Goal: Transaction & Acquisition: Purchase product/service

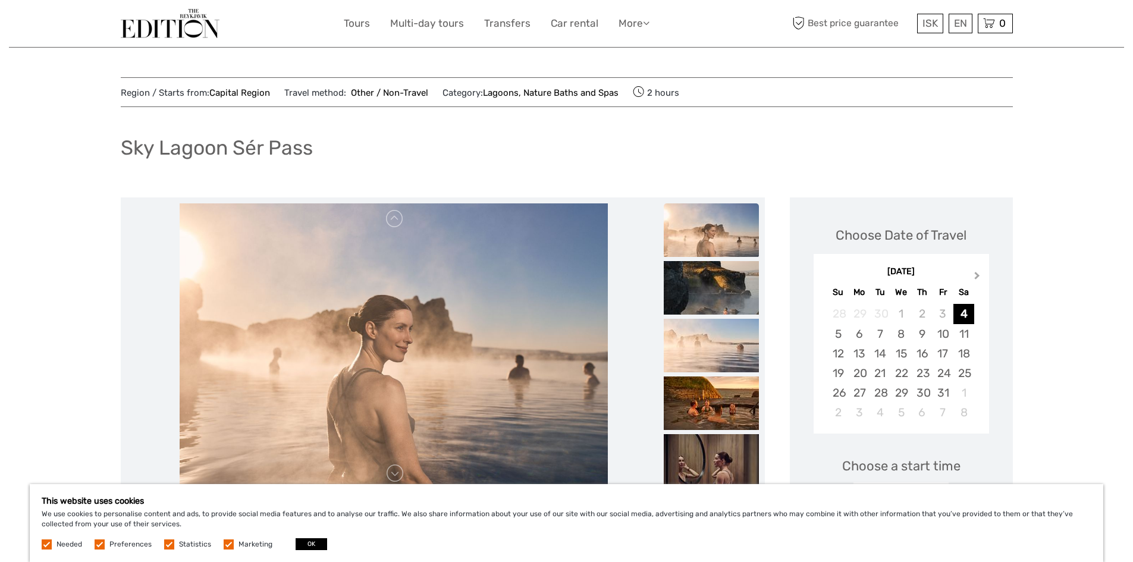
click at [977, 275] on span "Next Month" at bounding box center [977, 277] width 0 height 17
click at [881, 337] on div "4" at bounding box center [880, 334] width 21 height 20
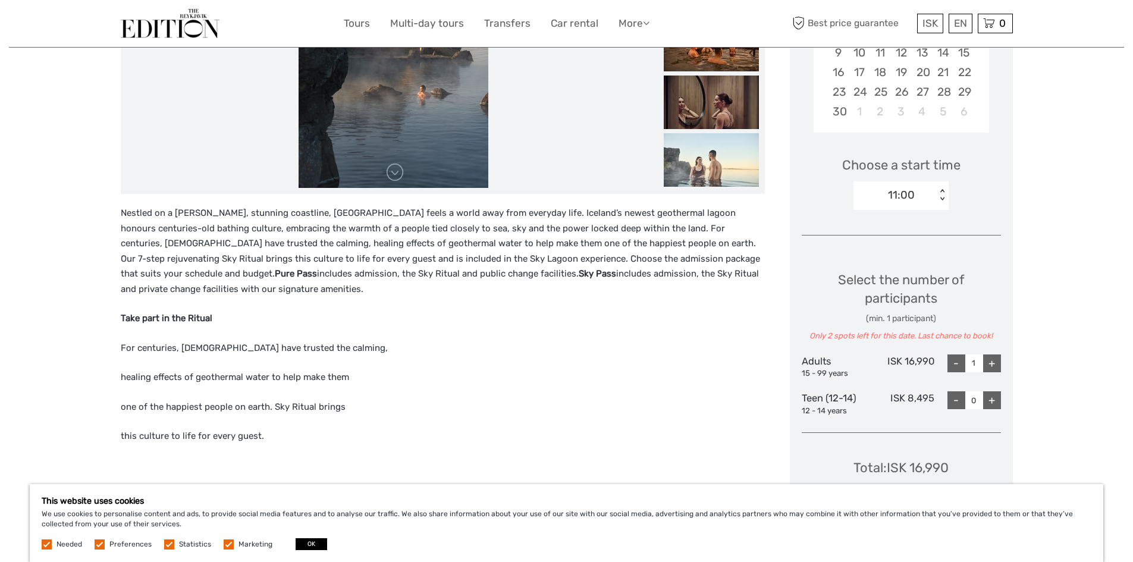
scroll to position [350, 0]
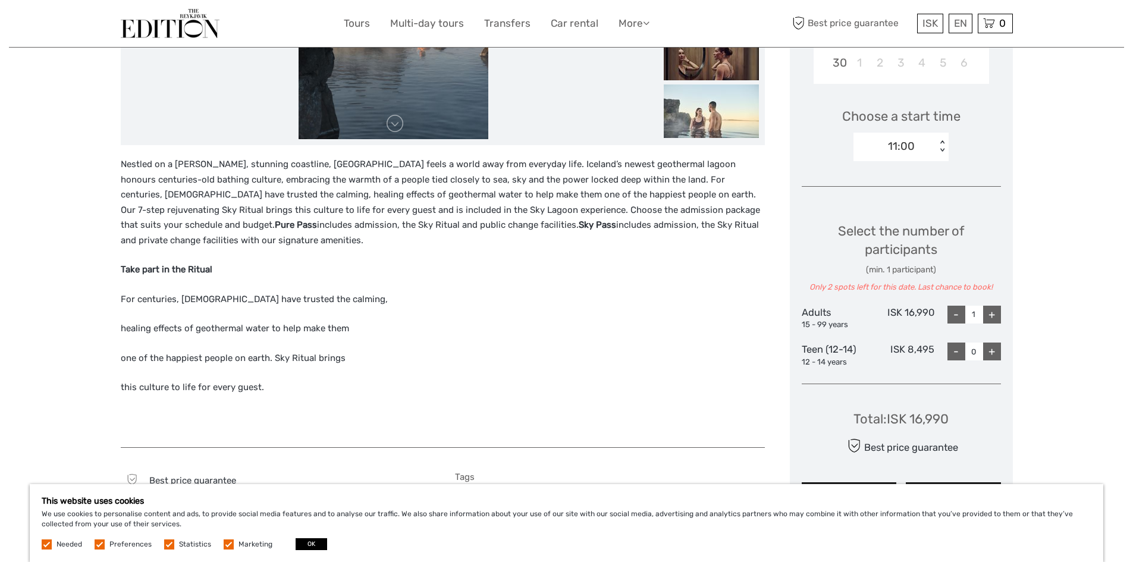
click at [996, 316] on div "+" at bounding box center [992, 315] width 18 height 18
type input "2"
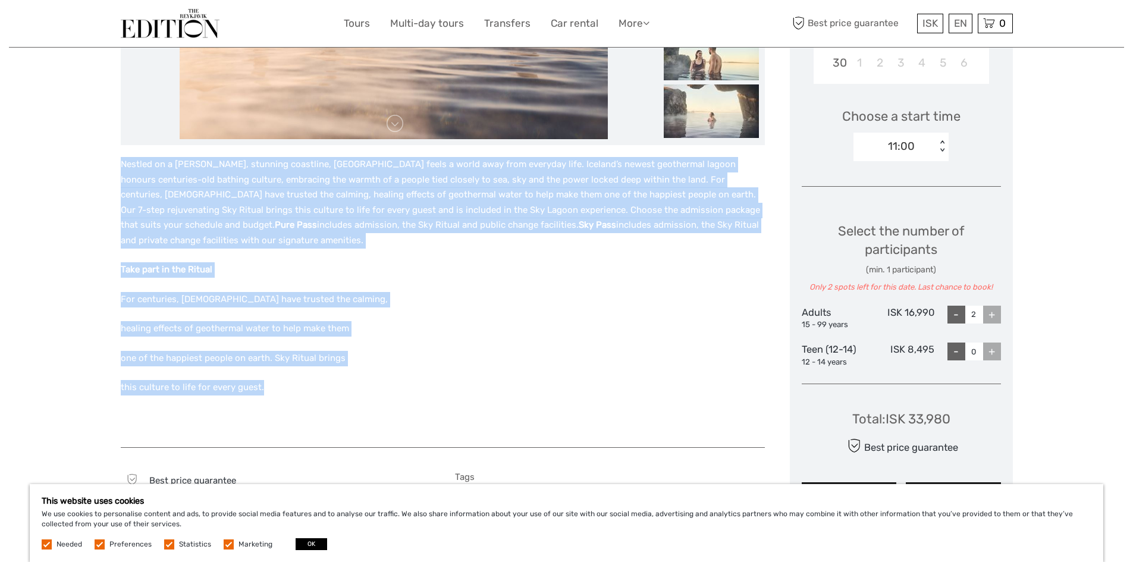
drag, startPoint x: 271, startPoint y: 393, endPoint x: 118, endPoint y: 165, distance: 274.8
click at [118, 165] on div "Region / Starts from: Capital Region Travel method: Other / Non-Travel Category…" at bounding box center [566, 381] width 1115 height 1463
copy div "Nestled on a stark, stunning coastline, Sky Lagoon feels a world away from ever…"
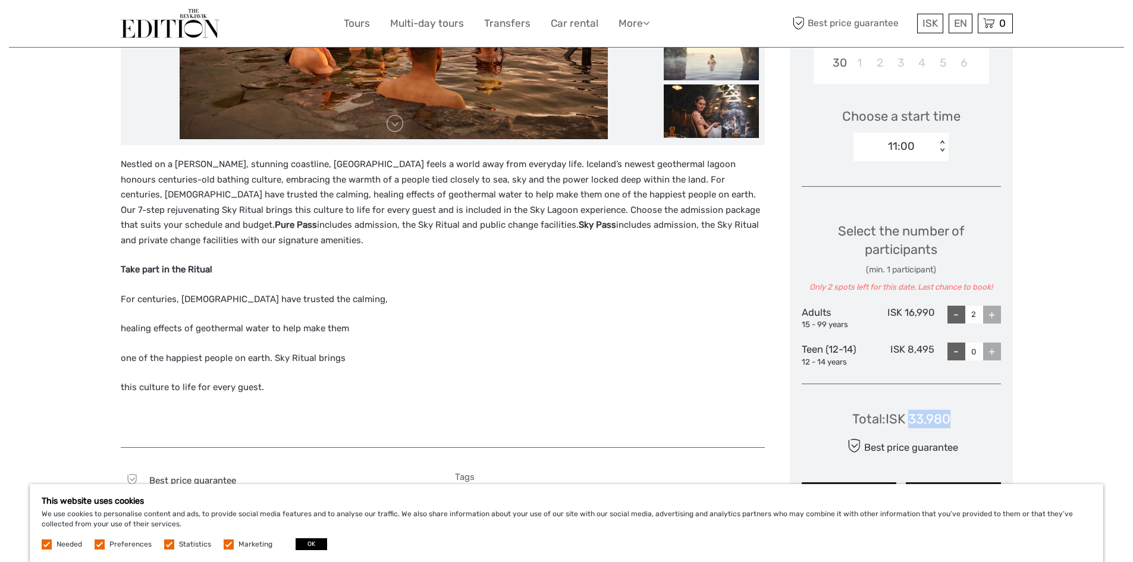
drag, startPoint x: 951, startPoint y: 415, endPoint x: 912, endPoint y: 418, distance: 39.4
click at [912, 418] on div "Total : ISK 33,980" at bounding box center [901, 419] width 98 height 18
copy div "33,980"
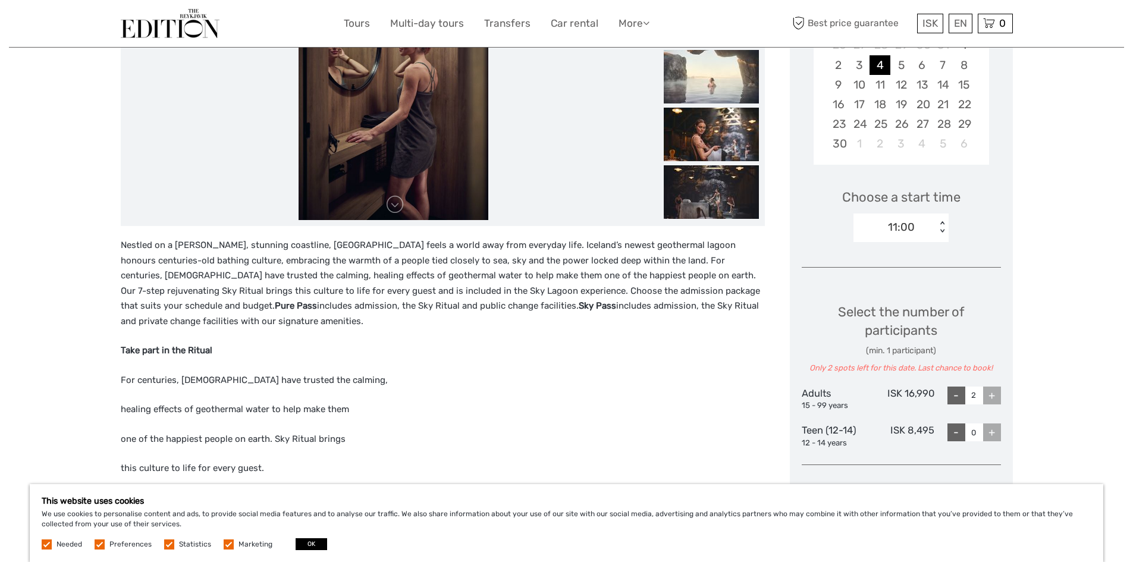
scroll to position [0, 0]
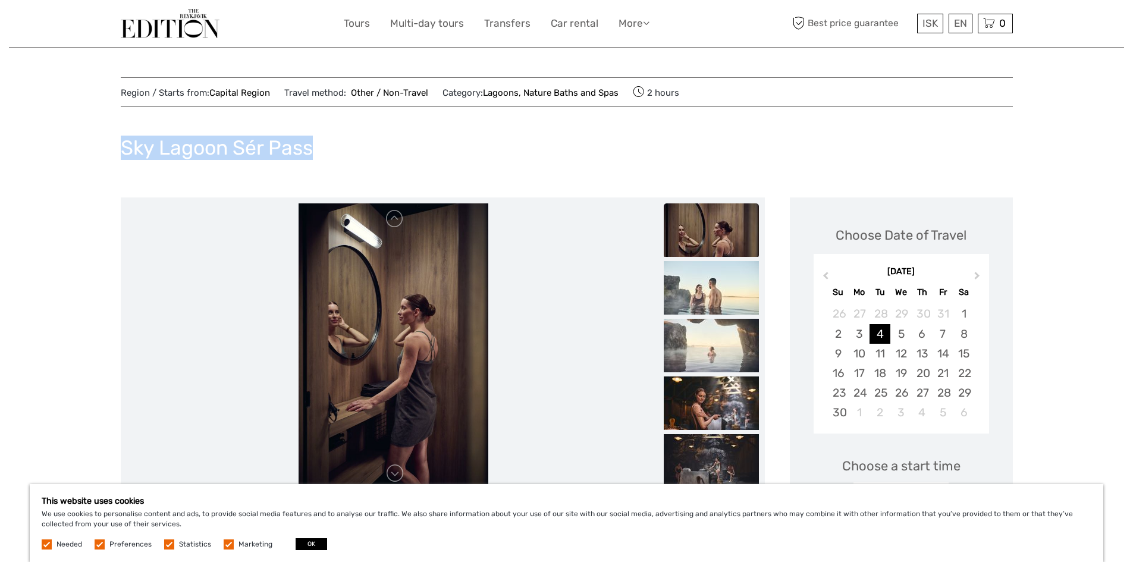
drag, startPoint x: 352, startPoint y: 145, endPoint x: 83, endPoint y: 134, distance: 268.5
copy h1 "Sky Lagoon Sér Pass"
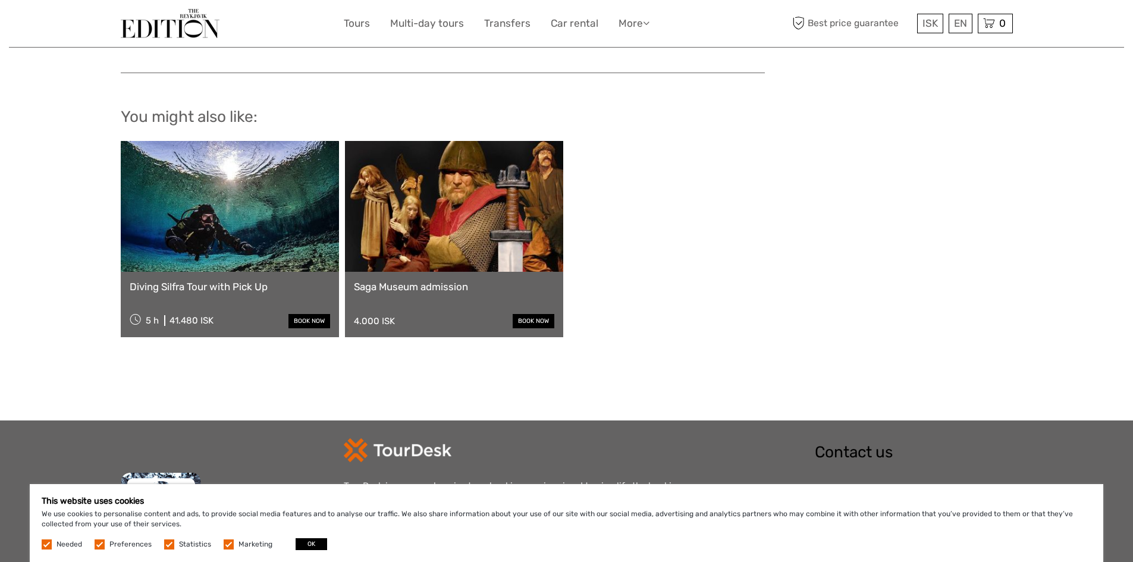
scroll to position [1046, 0]
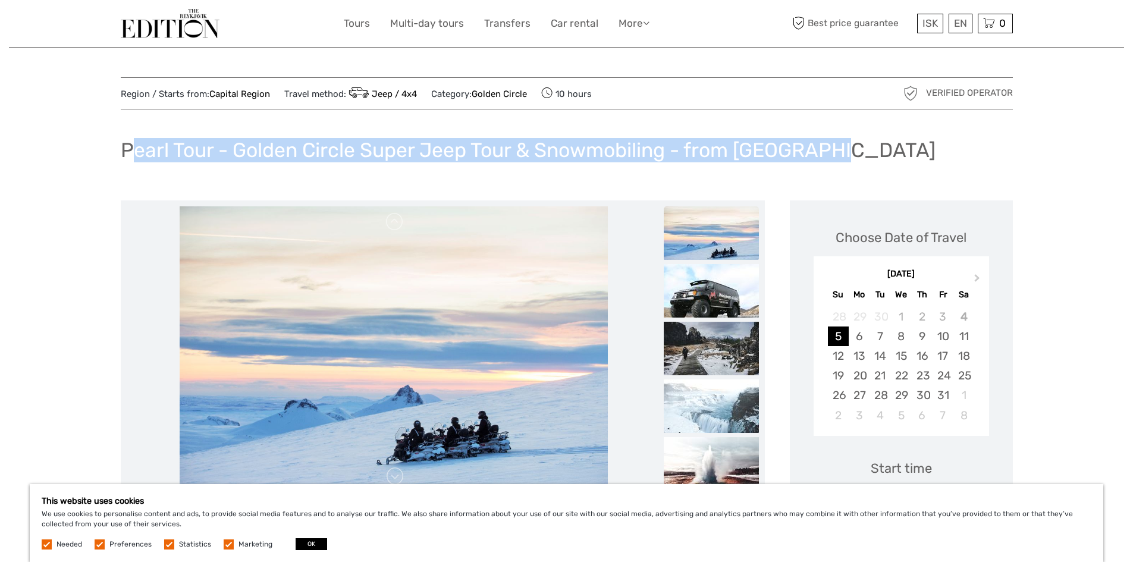
drag, startPoint x: 819, startPoint y: 155, endPoint x: 107, endPoint y: 154, distance: 711.9
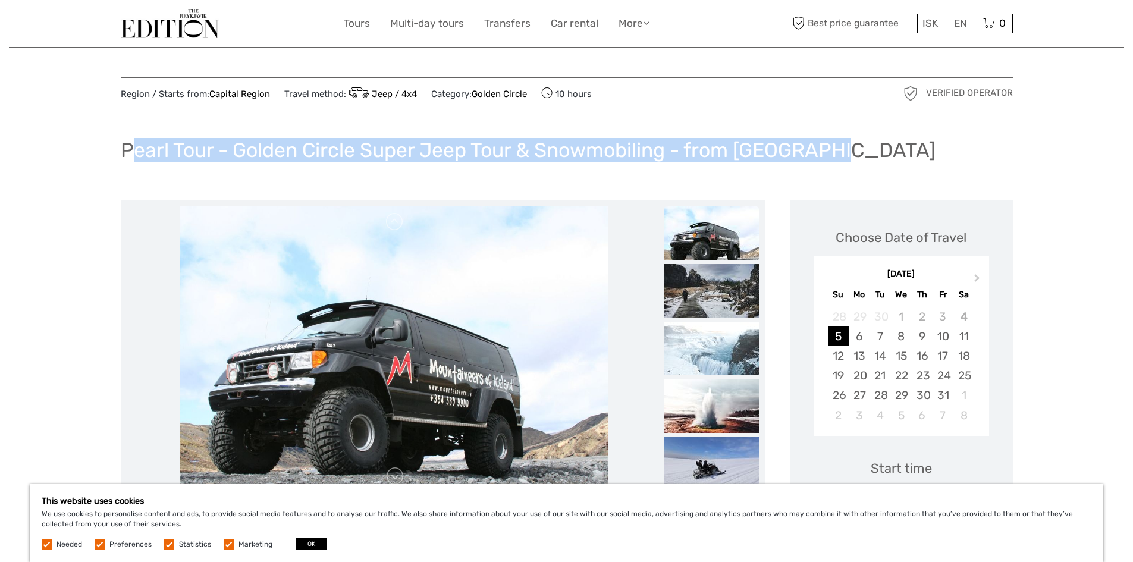
copy h1 "Pearl Tour - Golden Circle Super Jeep Tour & Snowmobiling - from [GEOGRAPHIC_DA…"
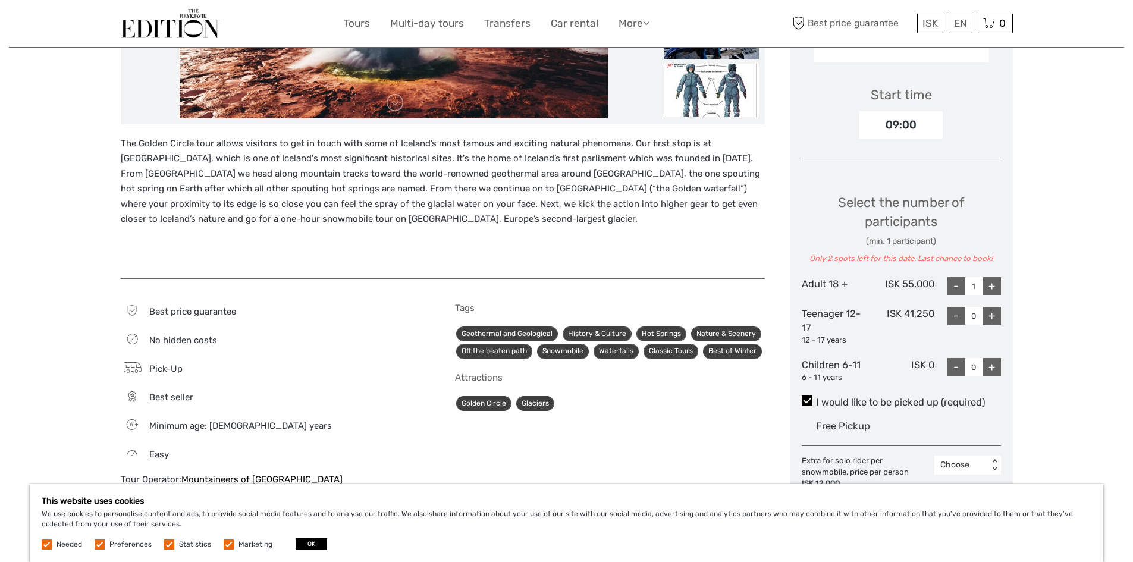
scroll to position [371, 0]
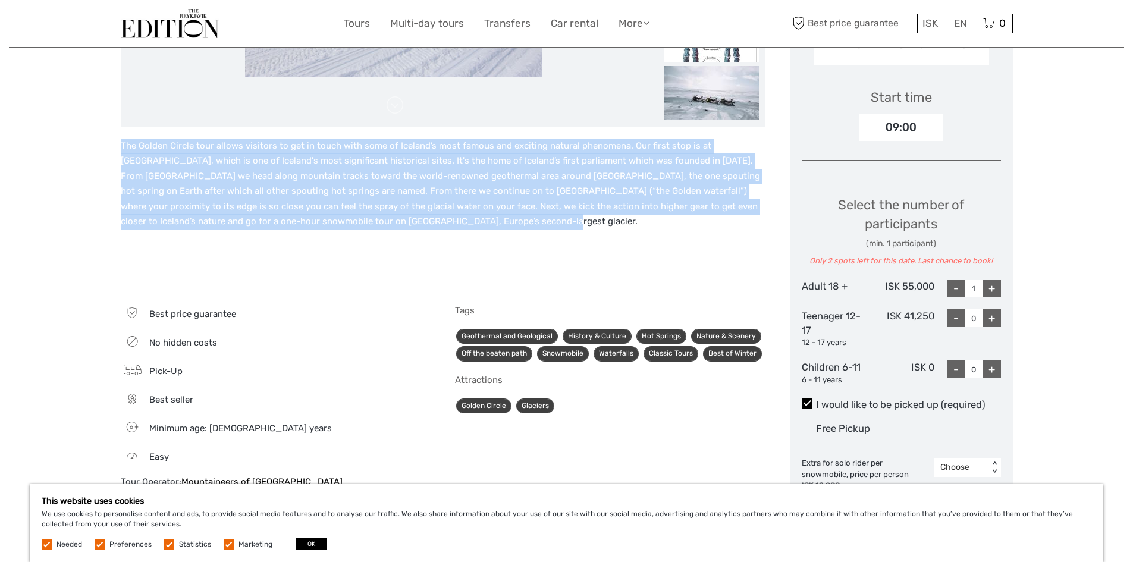
drag, startPoint x: 410, startPoint y: 225, endPoint x: 118, endPoint y: 145, distance: 303.4
click at [118, 145] on div "Region / Starts from: Capital Region Travel method: Jeep / 4x4 Category: Golden…" at bounding box center [566, 565] width 1115 height 1873
copy p "The Golden Circle tour allows visitors to get in touch with some of Iceland’s m…"
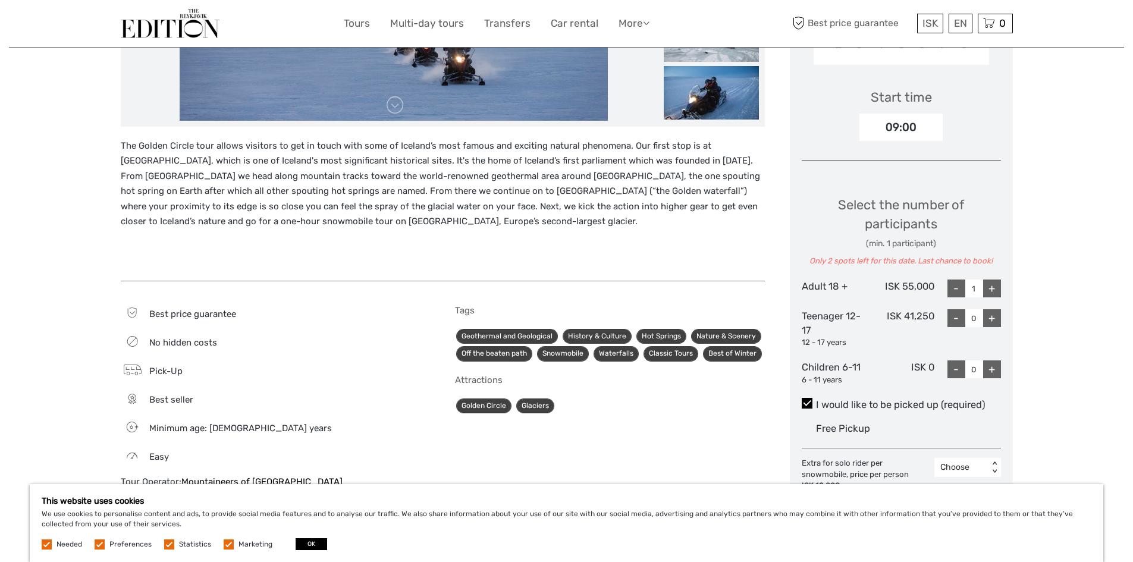
click at [508, 488] on div "This website uses cookies We use cookies to personalise content and ads, to pro…" at bounding box center [567, 523] width 1074 height 78
click at [992, 290] on div "+" at bounding box center [992, 289] width 18 height 18
type input "2"
click at [992, 290] on div "+" at bounding box center [992, 289] width 18 height 18
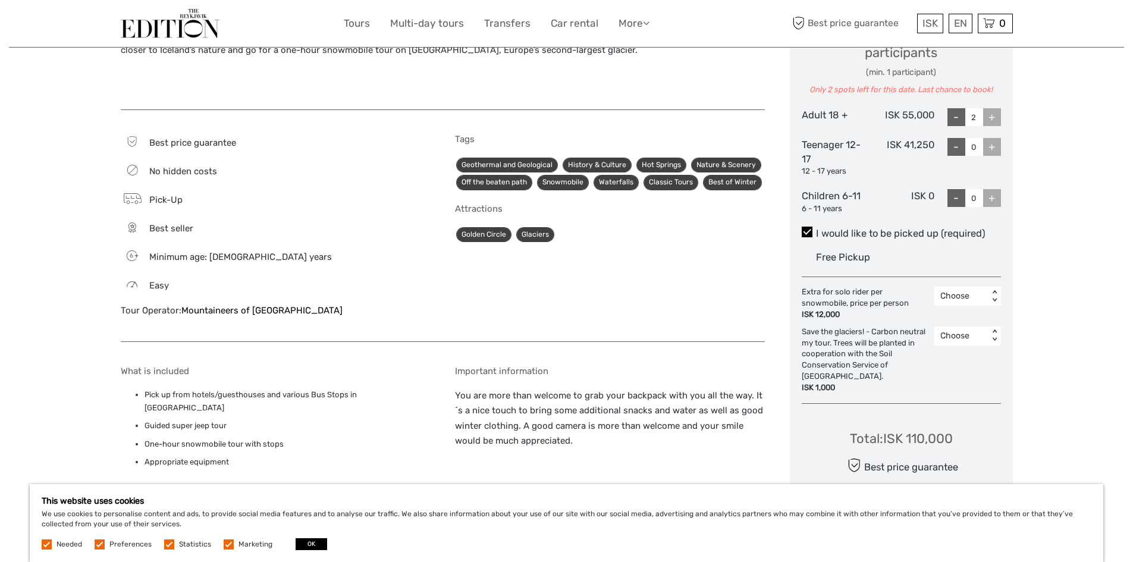
scroll to position [557, 0]
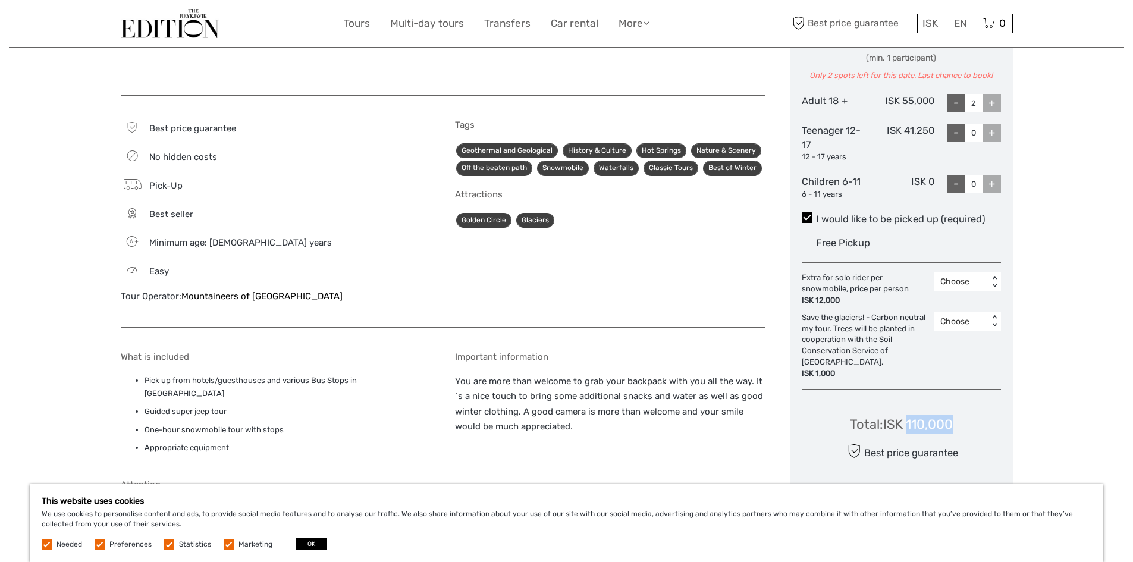
drag, startPoint x: 956, startPoint y: 415, endPoint x: 909, endPoint y: 416, distance: 47.6
click at [909, 416] on div "Total : ISK 110,000 Best price guarantee ADD TO CART EXPRESS CHECKOUT" at bounding box center [901, 453] width 199 height 109
copy div "110,000"
